Goal: Task Accomplishment & Management: Use online tool/utility

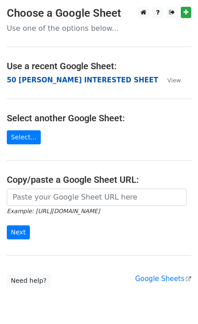
click at [21, 77] on strong "50 [PERSON_NAME] INTERESTED SHEET" at bounding box center [82, 80] width 151 height 8
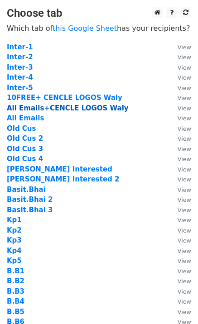
click at [73, 109] on strong "All Emails+CENCLE LOGOS Waly" at bounding box center [68, 108] width 122 height 8
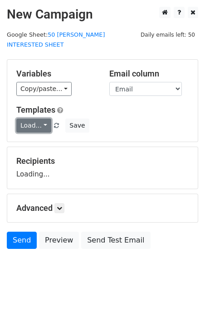
click at [27, 119] on link "Load..." at bounding box center [33, 126] width 35 height 14
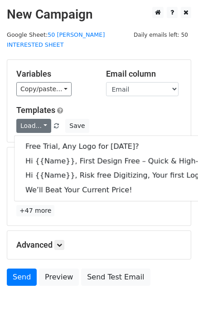
click at [97, 93] on div "Variables Copy/paste... {{Email}} {{Name}} {{Price}} Email column Email Name Pr…" at bounding box center [98, 101] width 183 height 82
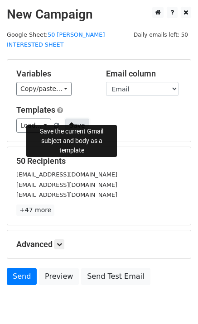
click at [76, 119] on button "Save" at bounding box center [77, 126] width 24 height 14
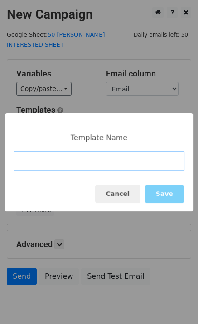
click at [96, 167] on input at bounding box center [99, 160] width 171 height 19
paste input "Hi {{Name}}, Free Trial, Any Logo for today?"
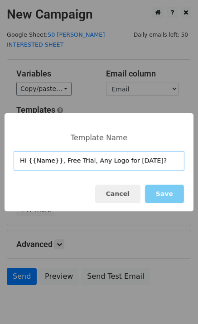
type input "Hi {{Name}}, Free Trial, Any Logo for today?"
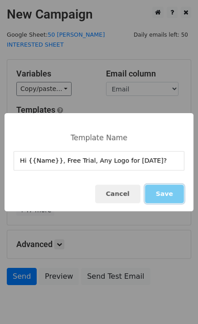
click at [169, 194] on button "Save" at bounding box center [164, 194] width 39 height 19
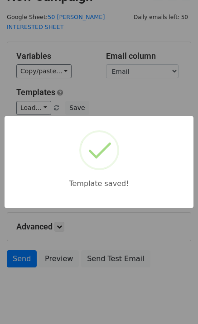
scroll to position [28, 0]
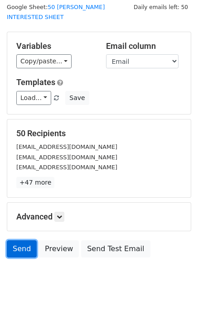
click at [24, 241] on link "Send" at bounding box center [22, 249] width 30 height 17
